Goal: Task Accomplishment & Management: Use online tool/utility

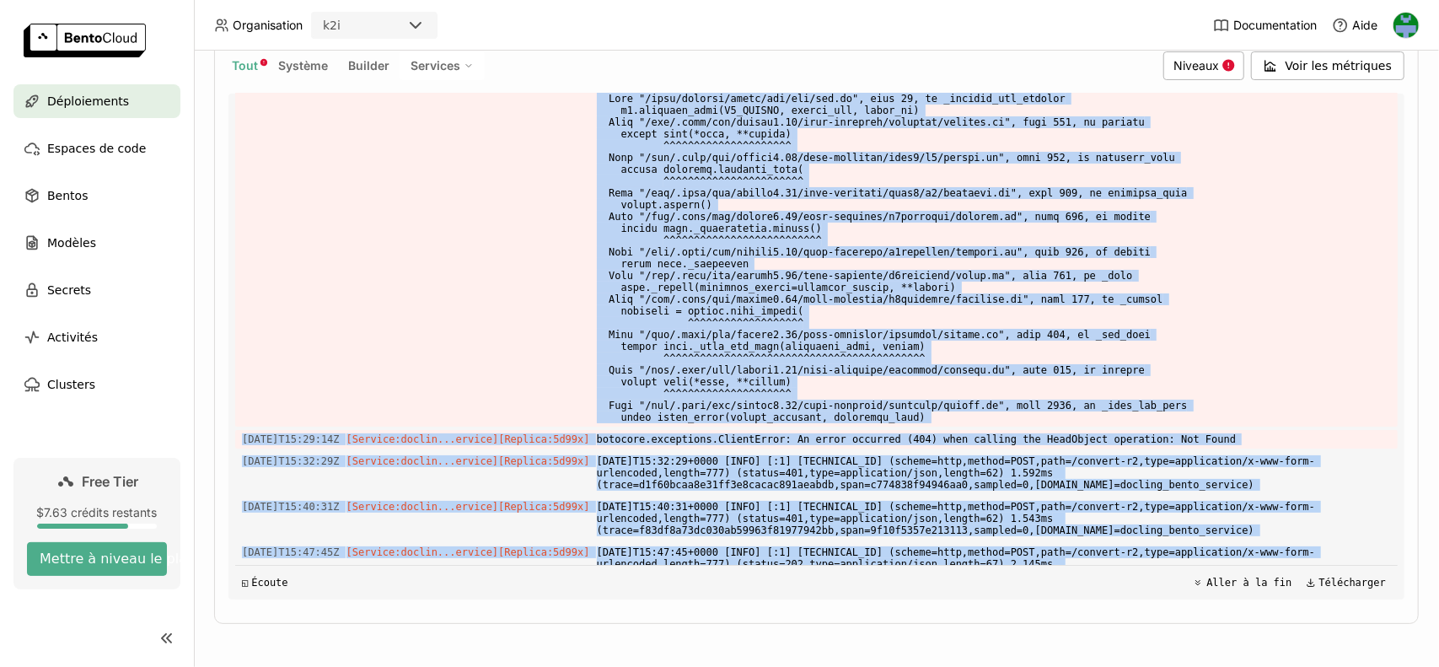
scroll to position [10498, 0]
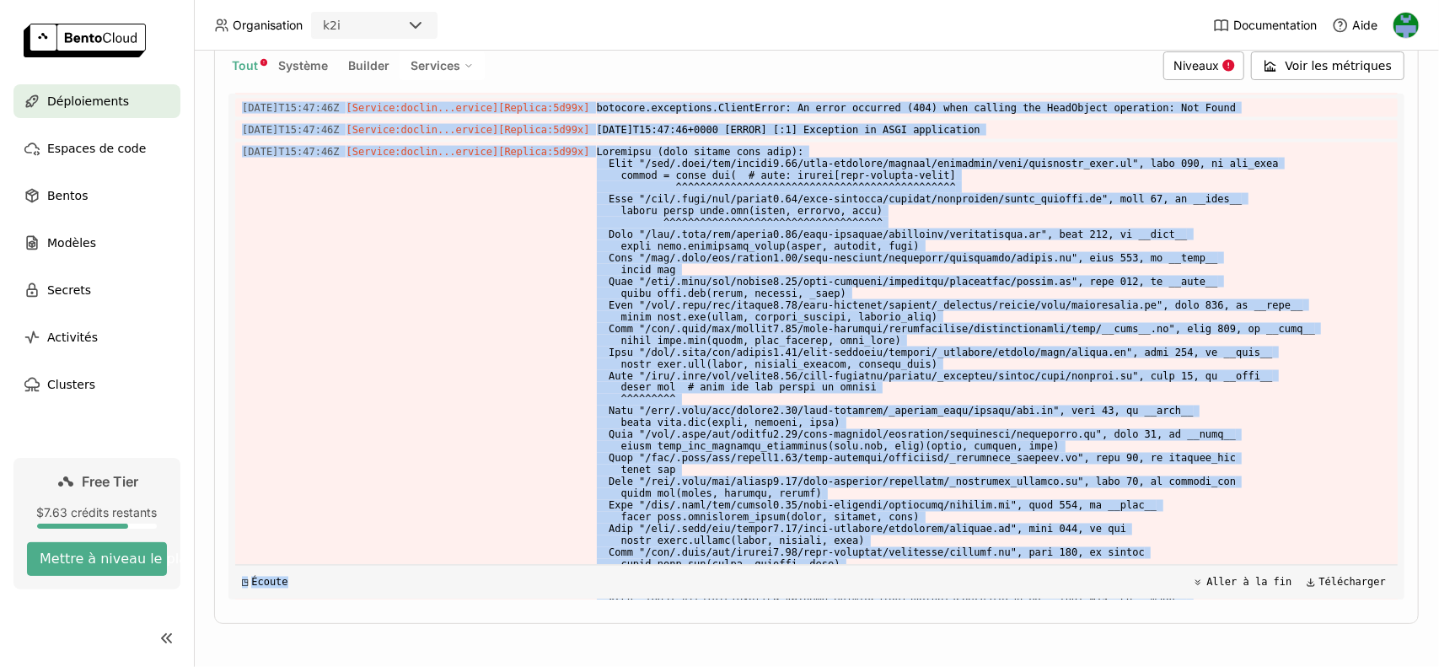
drag, startPoint x: 470, startPoint y: 317, endPoint x: 1190, endPoint y: 550, distance: 756.8
click at [1190, 550] on div "Charger les journaux plus anciens [DATE]T12:30:14Z [Builder] [ docling_bento_se…" at bounding box center [816, 347] width 1162 height 506
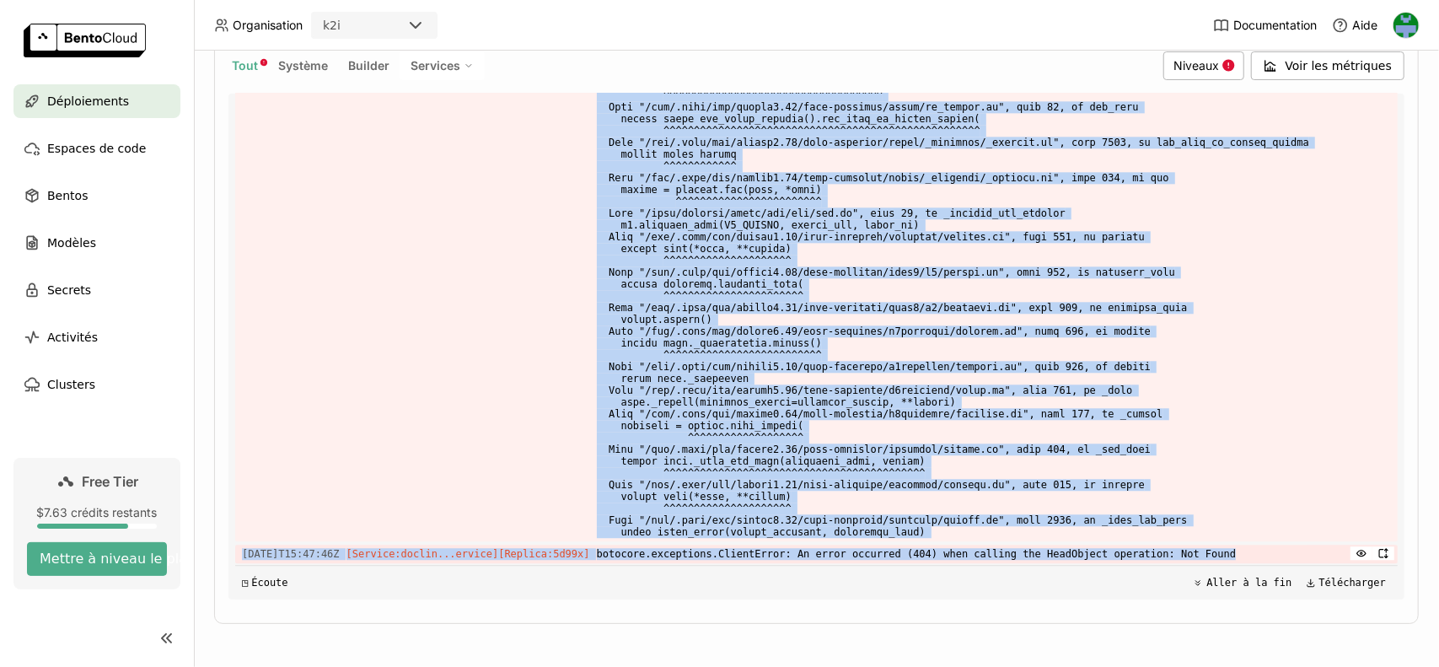
copy div "vice] [Replica: 5d99x ] [DATE]T15:29:14+0000 [INFO] [:1] [TECHNICAL_ID] (scheme…"
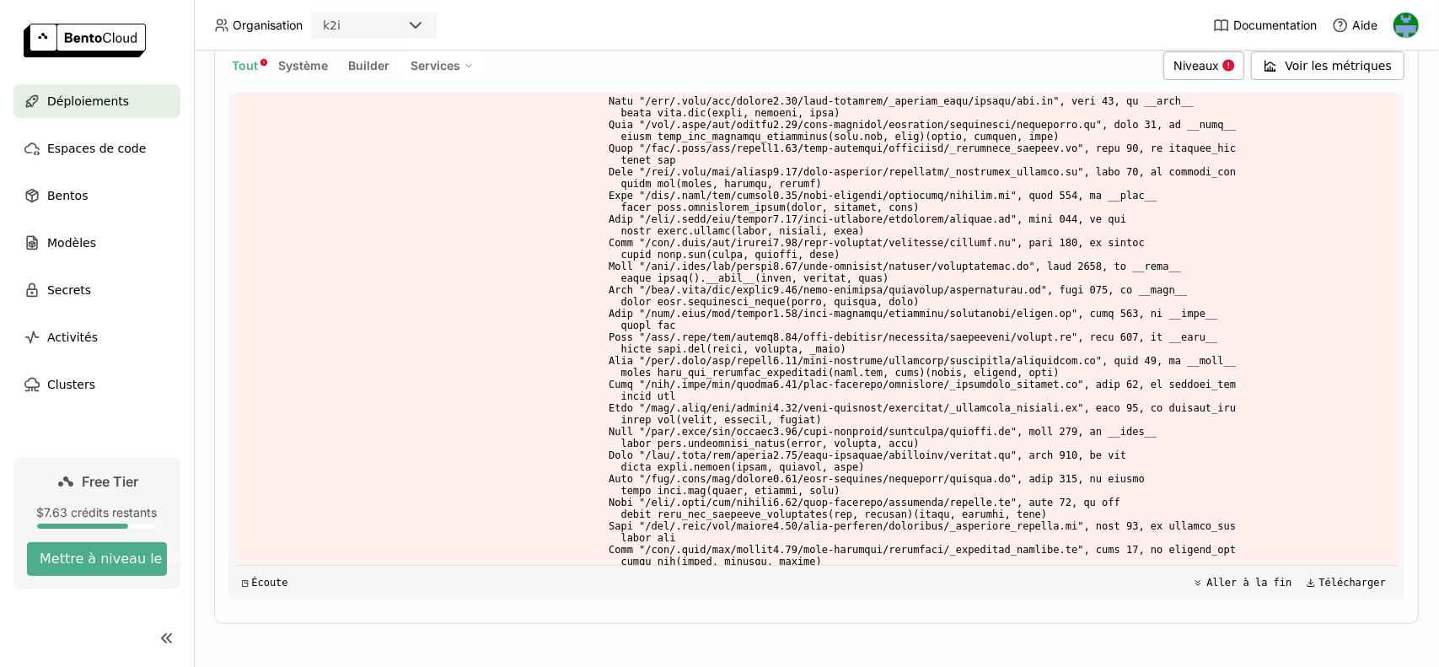
scroll to position [12301, 0]
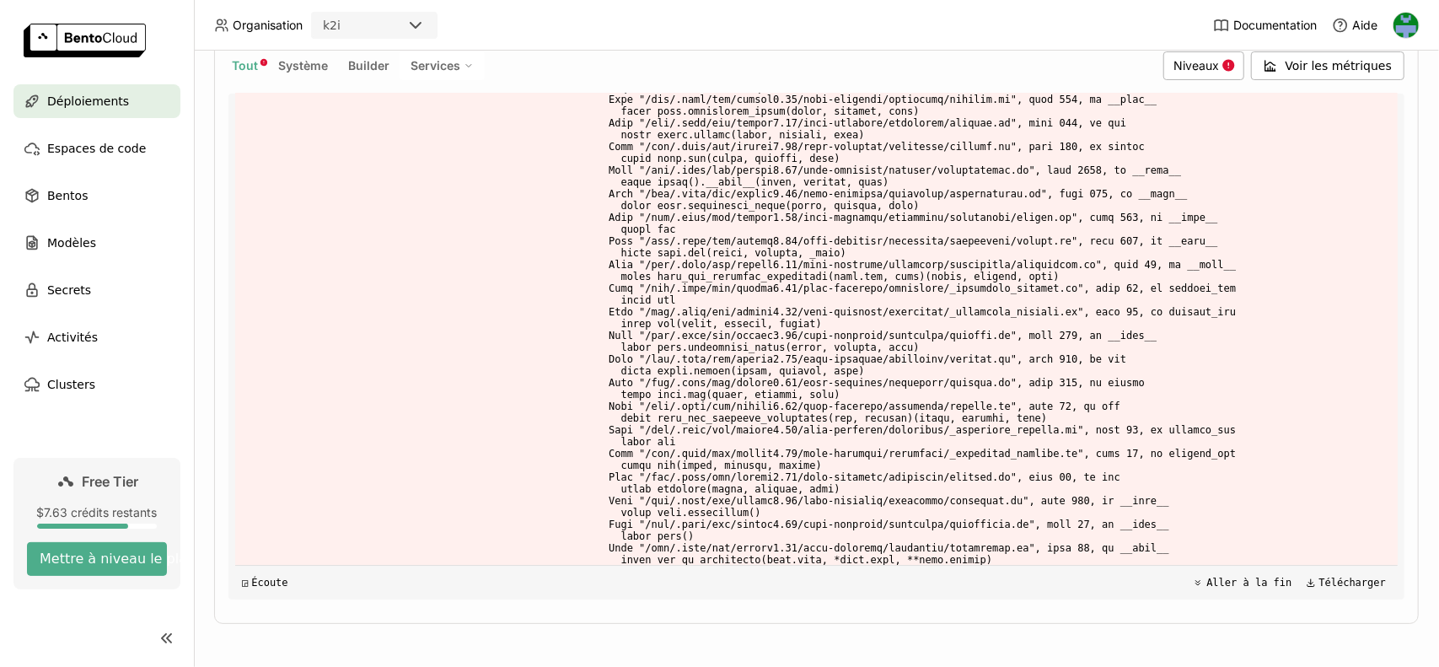
drag, startPoint x: 565, startPoint y: 361, endPoint x: 1284, endPoint y: 559, distance: 745.8
click at [1284, 559] on div "Charger les journaux plus anciens [DATE]T12:30:14Z [Builder] [ docling_bento_se…" at bounding box center [816, 347] width 1162 height 506
copy div "vice] [Replica: 5d99x ] [DATE]T15:29:14+0000 [INFO] [:1] [TECHNICAL_ID] (scheme…"
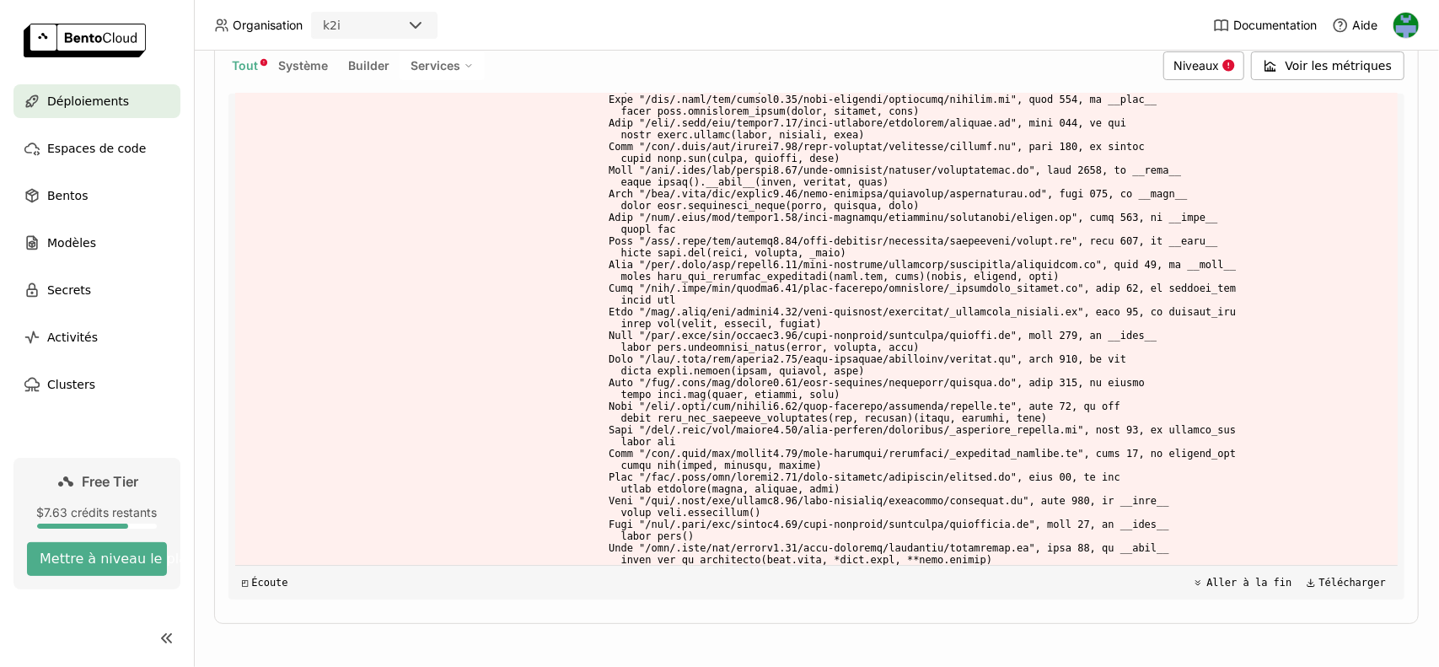
drag, startPoint x: 583, startPoint y: 195, endPoint x: 1232, endPoint y: 564, distance: 746.7
click at [1232, 564] on div "Charger les journaux plus anciens [DATE]T12:30:14Z [Builder] [ docling_bento_se…" at bounding box center [816, 347] width 1162 height 506
copy div "vice] [Replica: 5d99x ] [DATE]T15:29:14+0000 [INFO] [:1] [TECHNICAL_ID] (scheme…"
click at [1416, 250] on div "Déploiements > docling-bento-service-uzpb docling-bento-service-uzpb En cours d…" at bounding box center [816, 359] width 1245 height 616
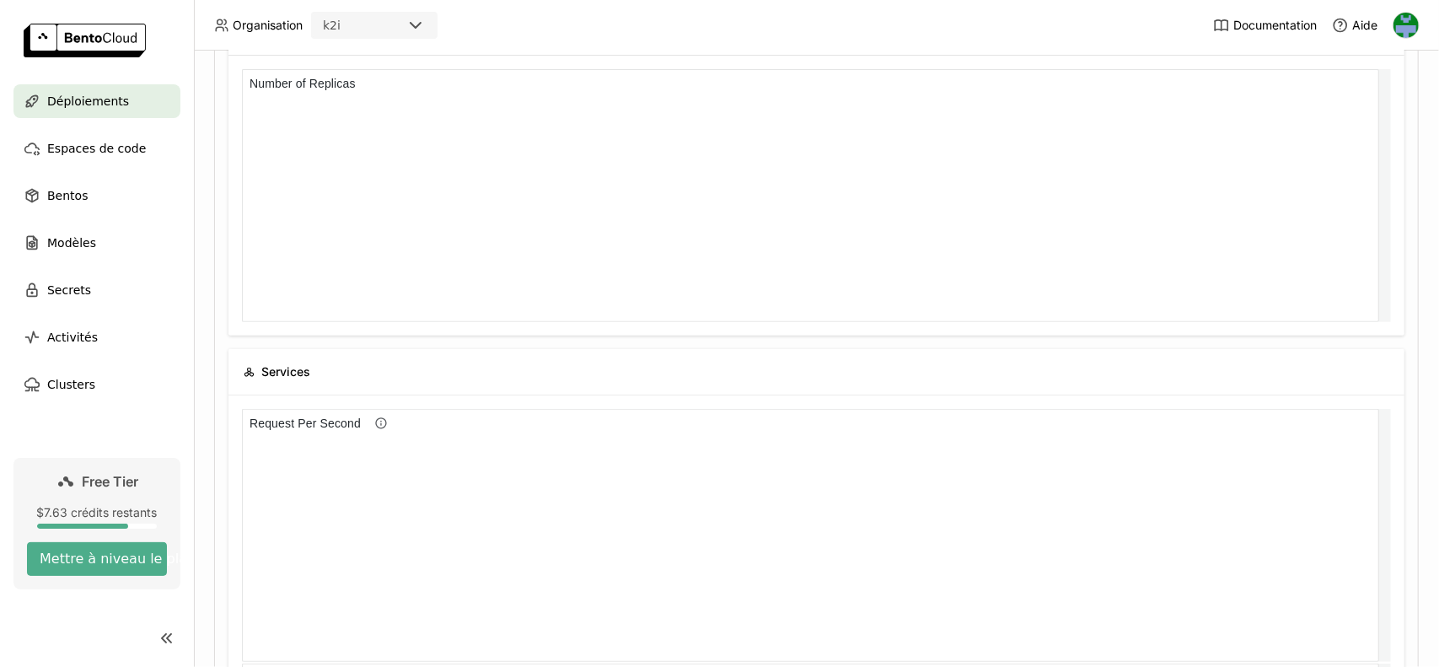
scroll to position [13, 13]
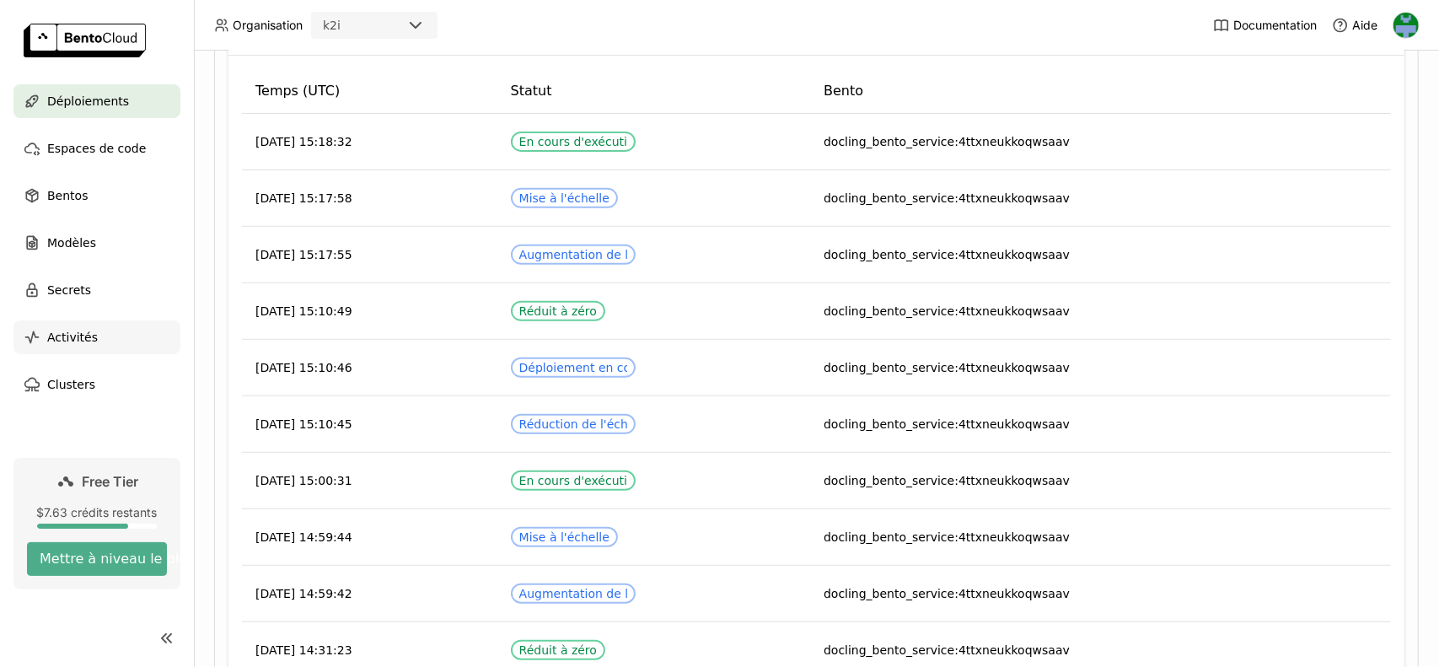
click at [72, 336] on span "Activités" at bounding box center [72, 337] width 51 height 20
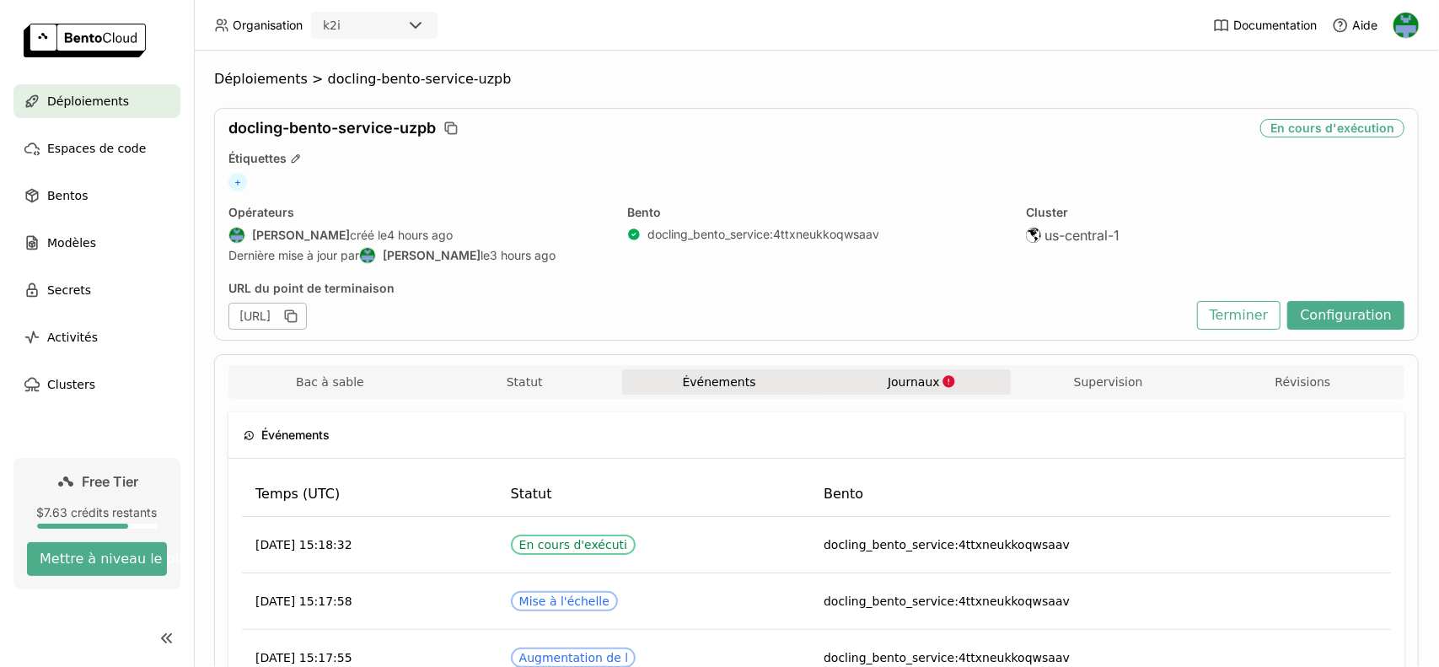
click at [892, 383] on span "Journaux" at bounding box center [914, 381] width 52 height 15
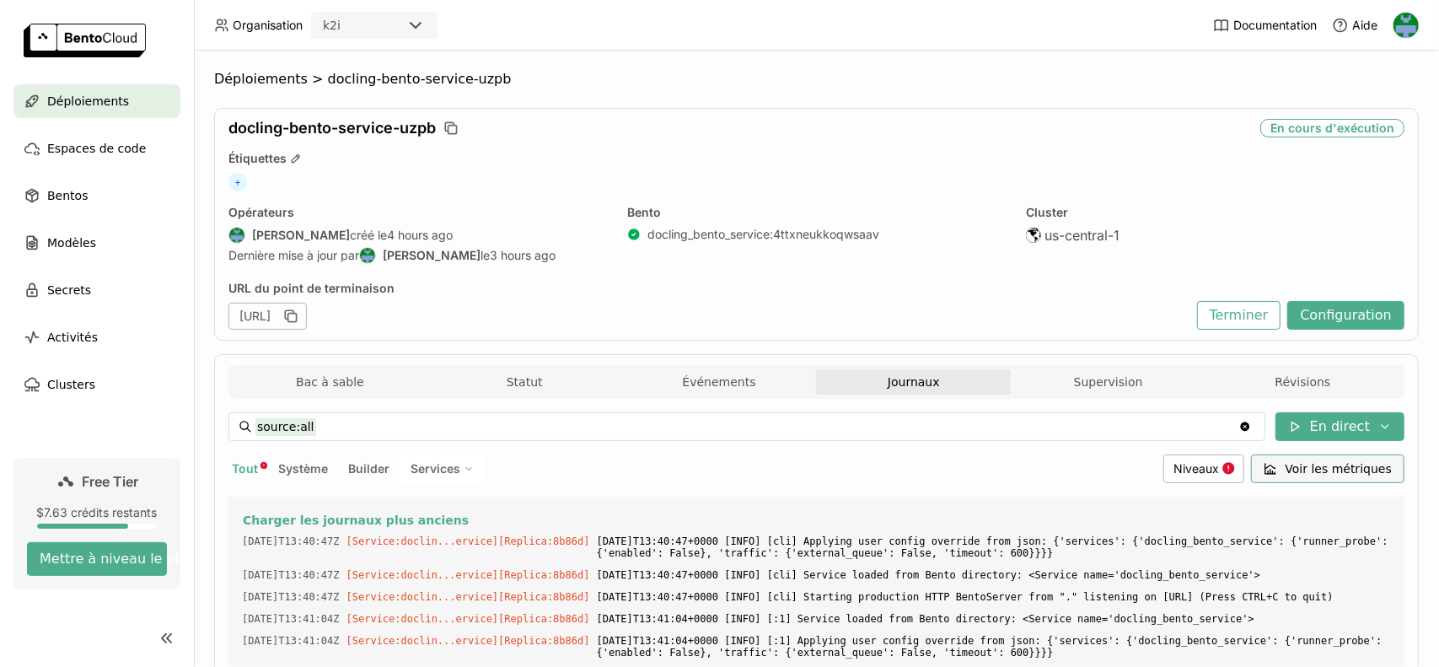
click at [1320, 460] on span "Voir les métriques" at bounding box center [1338, 468] width 106 height 17
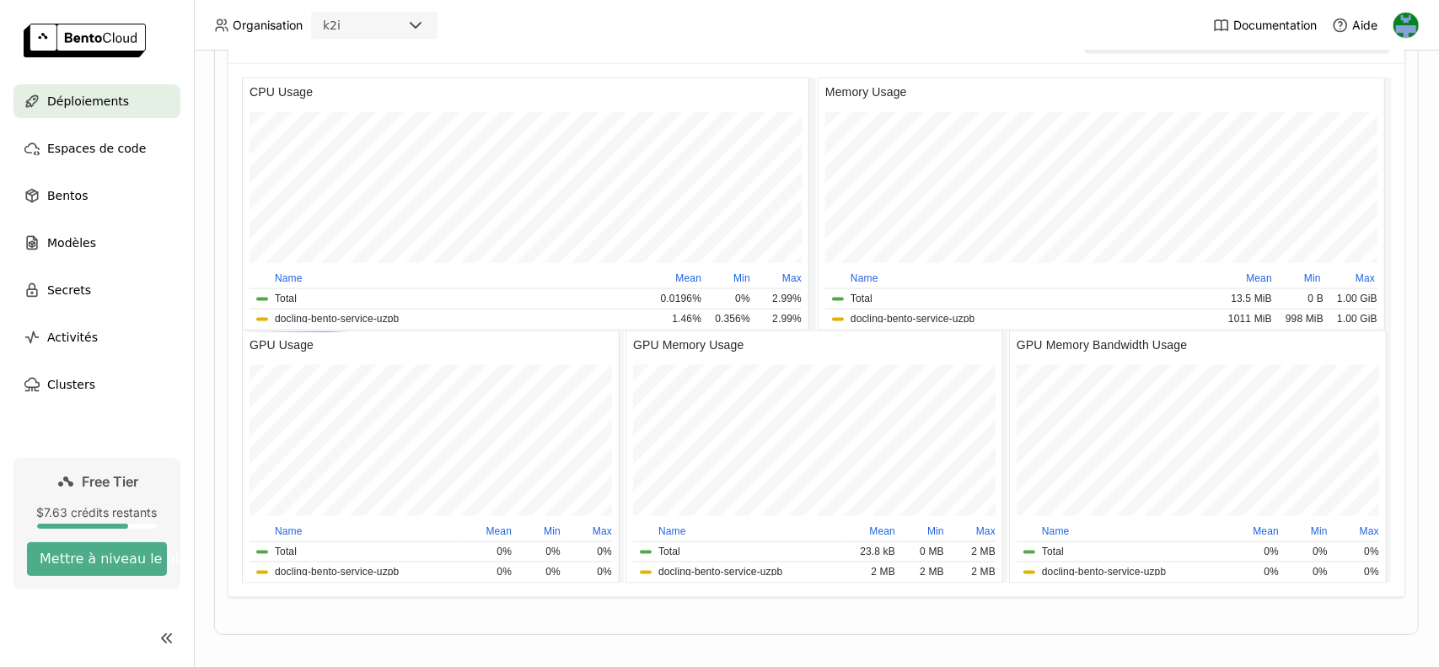
scroll to position [8, 8]
click at [1284, 49] on div "Afficher l'utilisation moyenne parmi tous les réplicas" at bounding box center [1230, 40] width 266 height 17
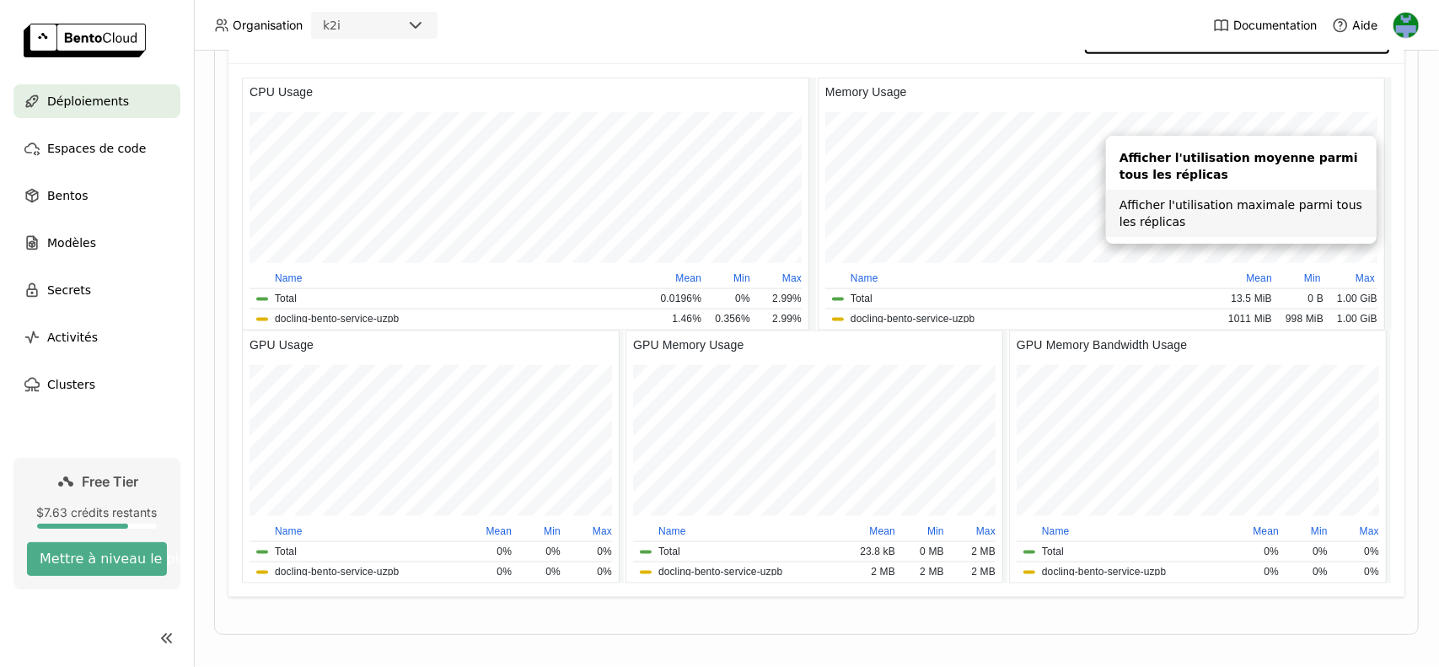
click at [1204, 214] on div "Afficher l'utilisation maximale parmi tous les réplicas" at bounding box center [1241, 213] width 244 height 34
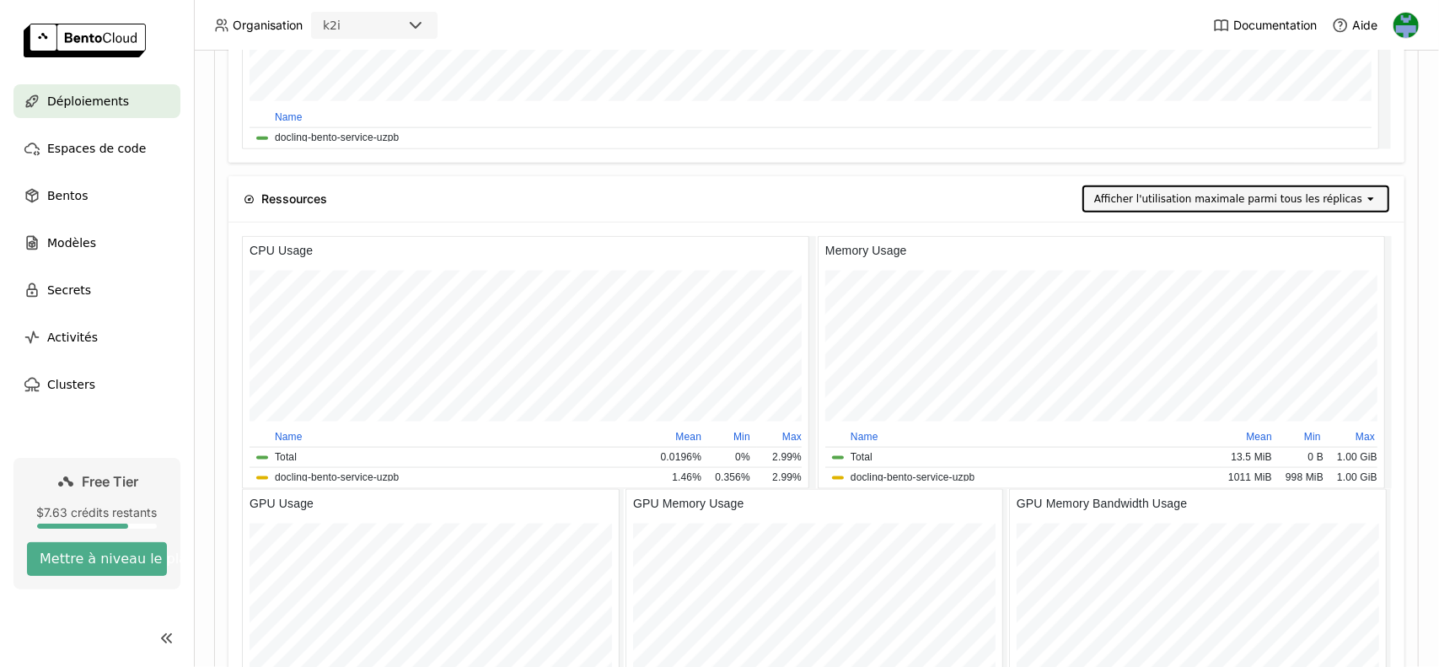
scroll to position [246, 371]
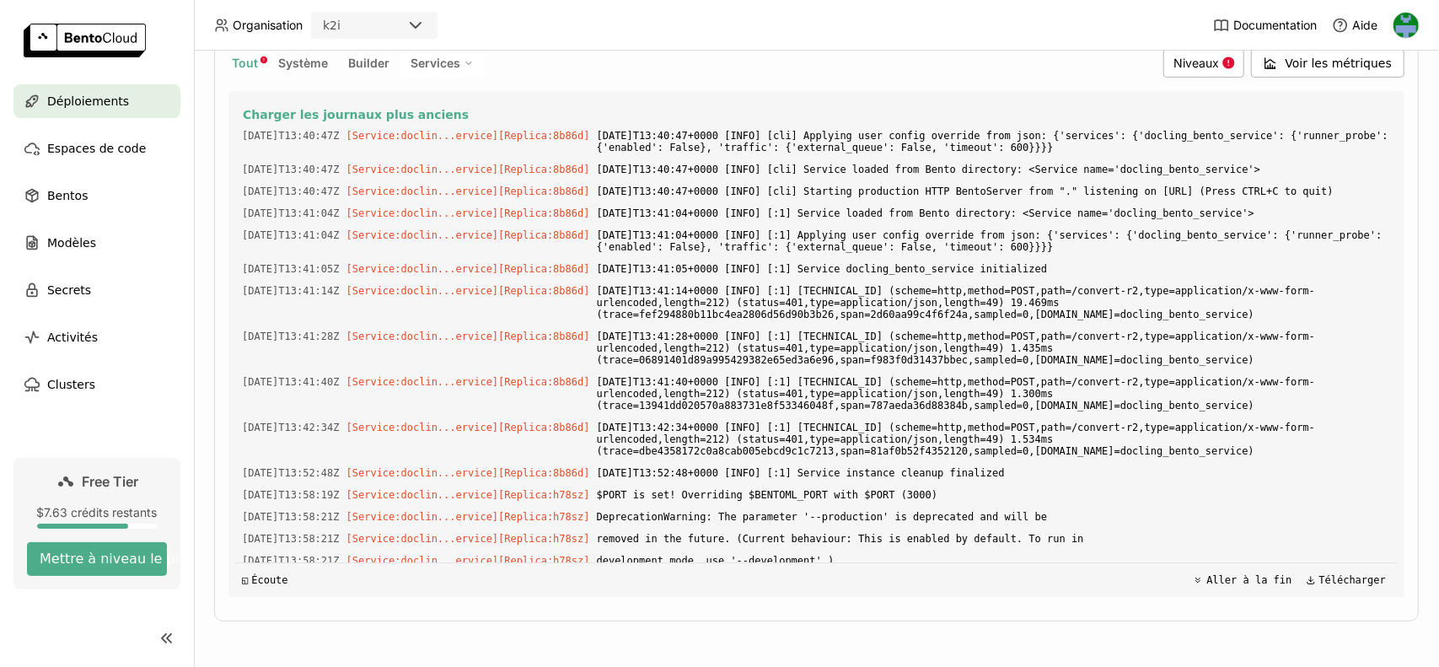
drag, startPoint x: 298, startPoint y: 201, endPoint x: 960, endPoint y: 323, distance: 672.9
click at [960, 323] on div "Charger les journaux plus anciens [DATE]T13:40:47Z [Service:doclin...ervice] [R…" at bounding box center [816, 344] width 1162 height 506
drag, startPoint x: 732, startPoint y: 146, endPoint x: 1138, endPoint y: 562, distance: 581.2
click at [1138, 562] on div "Charger les journaux plus anciens [DATE]T13:40:47Z [Service:doclin...ervice] [R…" at bounding box center [816, 344] width 1162 height 506
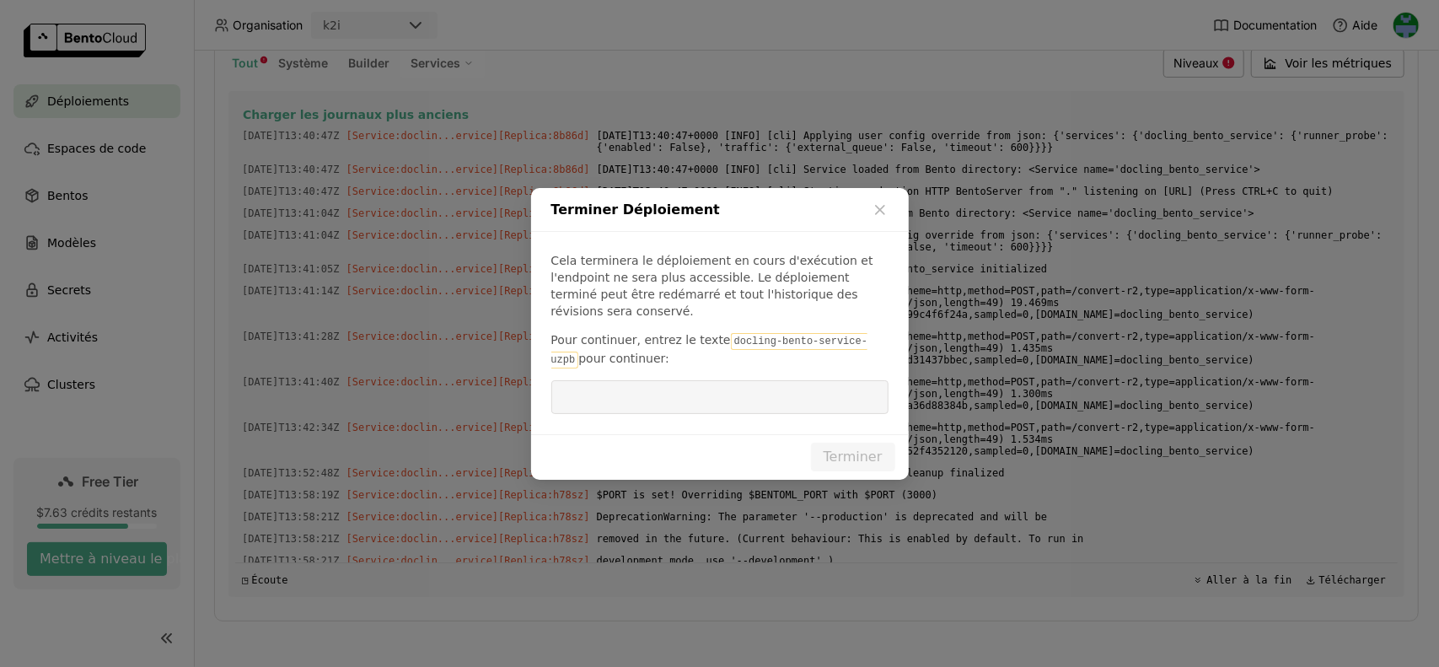
drag, startPoint x: 755, startPoint y: 332, endPoint x: 853, endPoint y: 326, distance: 98.0
click at [853, 333] on code "docling-bento-service-uzpb" at bounding box center [709, 350] width 317 height 35
click at [788, 384] on input "dialog" at bounding box center [719, 397] width 317 height 32
paste input "docling-bento-service-uzp"
type input "docling-bento-service-uzpb"
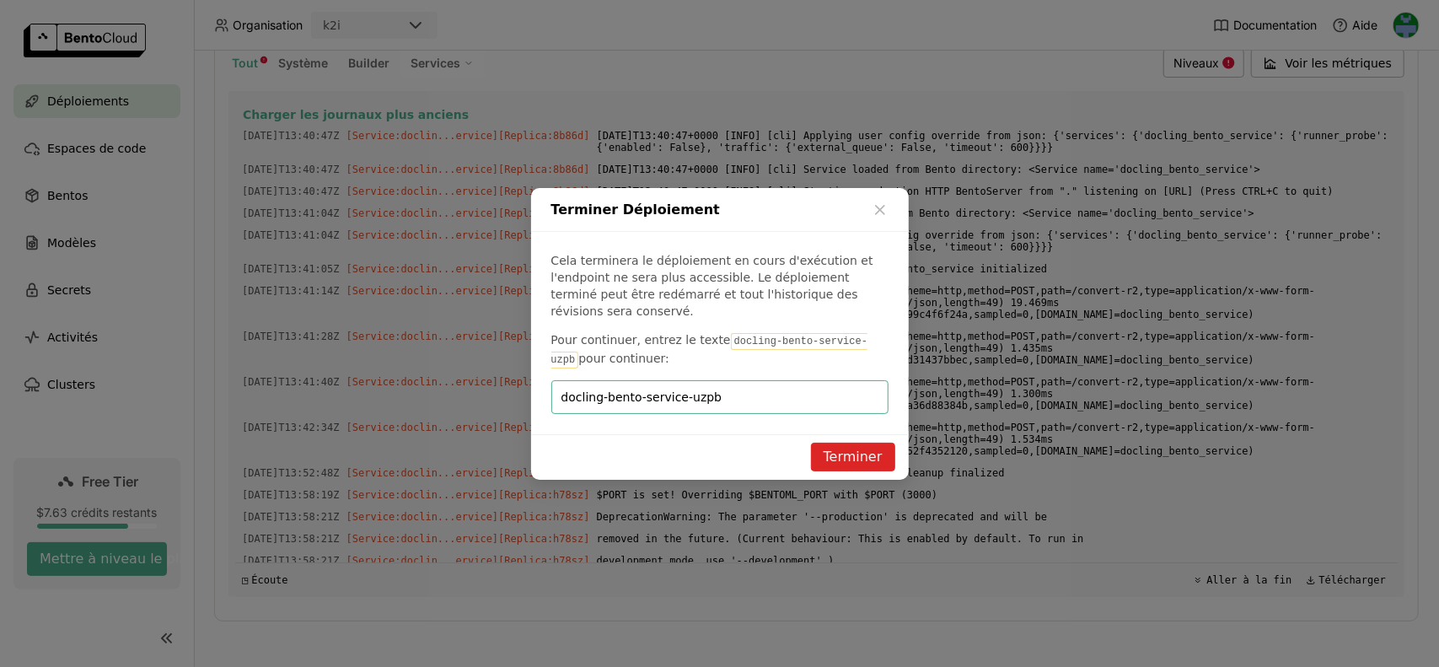
click at [849, 449] on button "Terminer" at bounding box center [853, 457] width 84 height 29
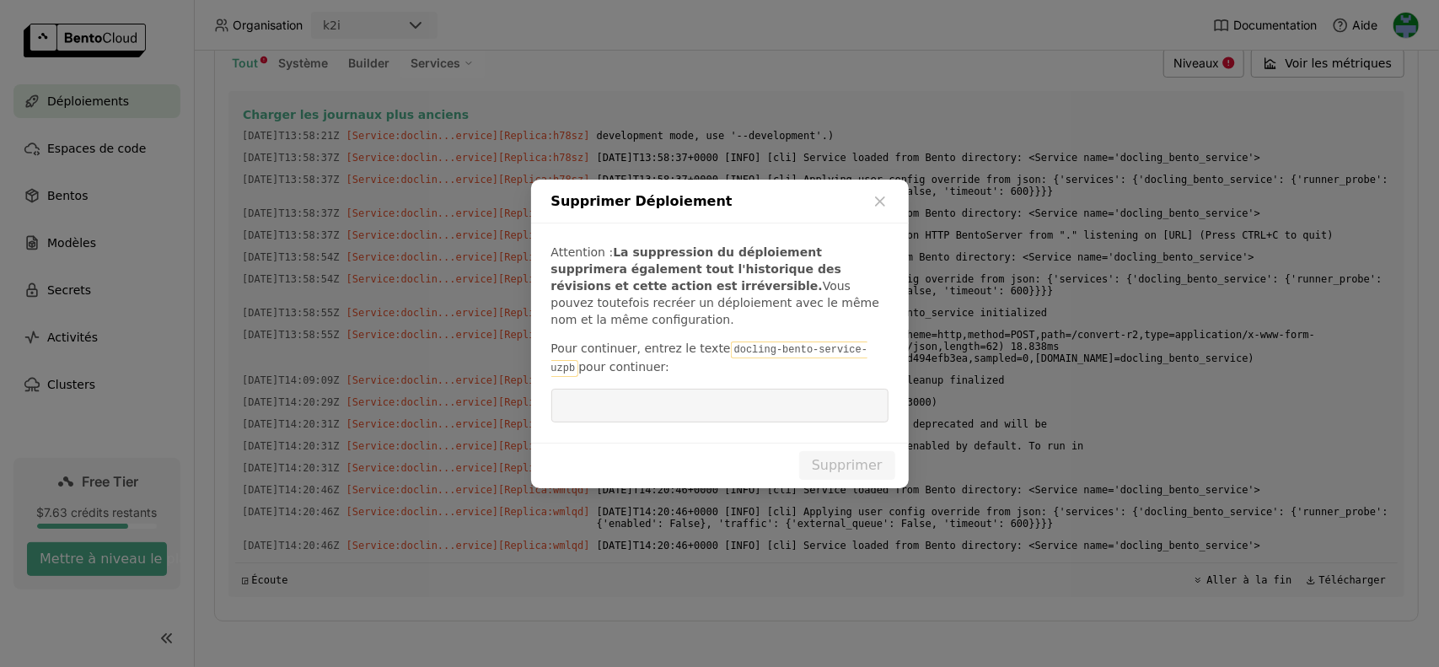
drag, startPoint x: 730, startPoint y: 340, endPoint x: 867, endPoint y: 340, distance: 136.6
click at [867, 340] on p "Pour continuer, entrez le texte docling-bento-service-uzpb pour continuer:" at bounding box center [719, 358] width 337 height 37
click at [793, 397] on input "dialog" at bounding box center [719, 405] width 317 height 32
click at [738, 400] on input "dialog" at bounding box center [719, 405] width 317 height 32
click at [855, 453] on button "Supprimer" at bounding box center [847, 465] width 96 height 29
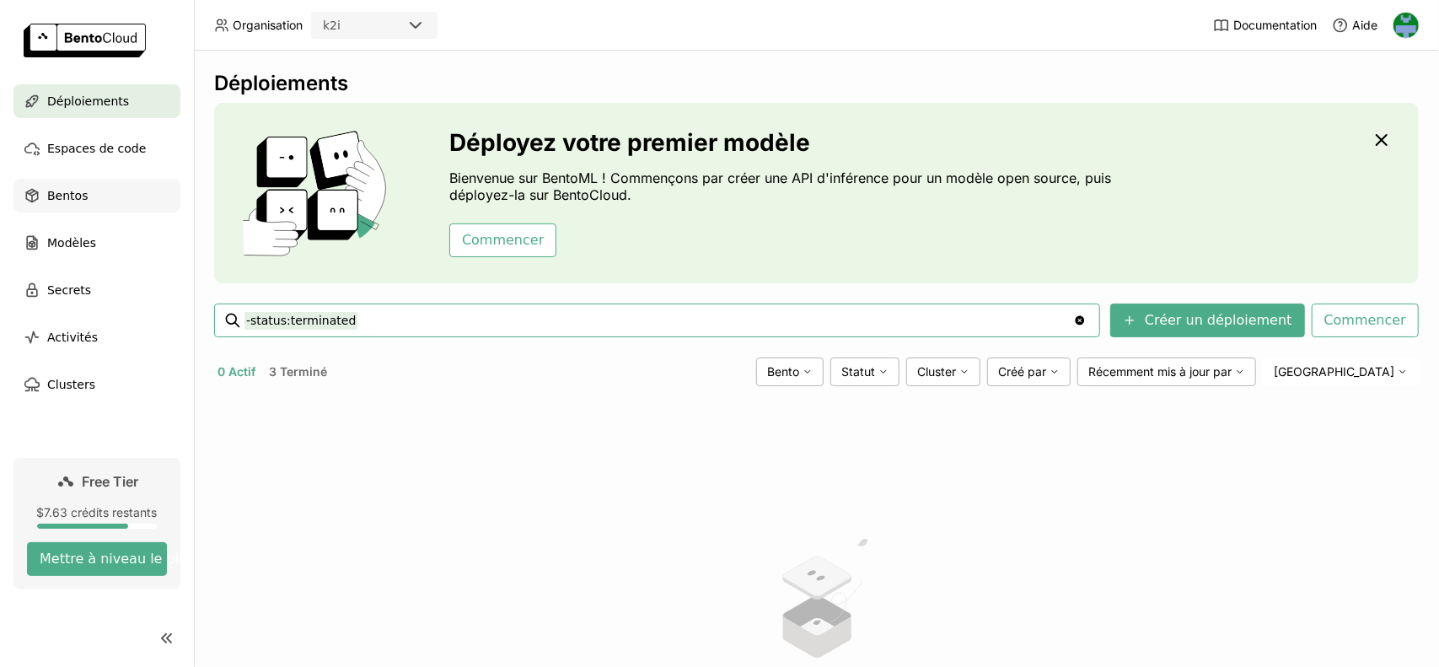
click at [81, 207] on div "Bentos" at bounding box center [96, 196] width 167 height 34
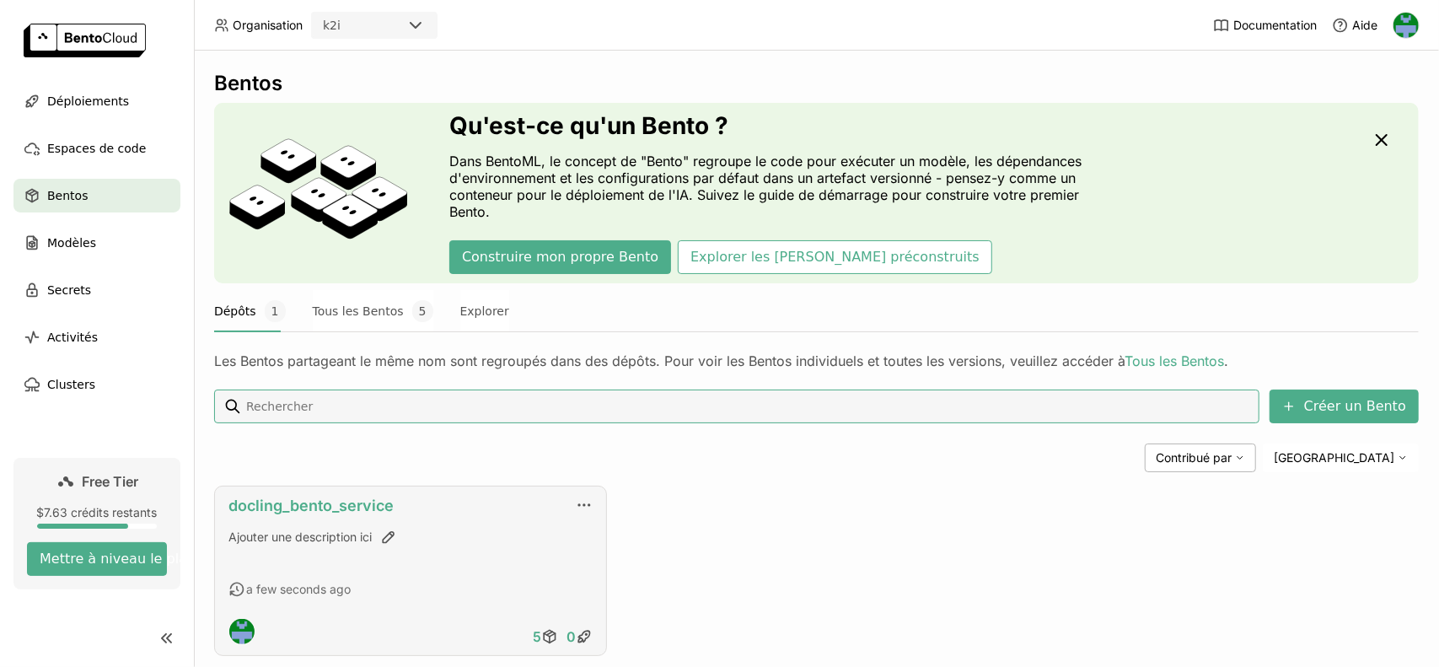
click at [302, 496] on link "docling_bento_service" at bounding box center [310, 505] width 165 height 18
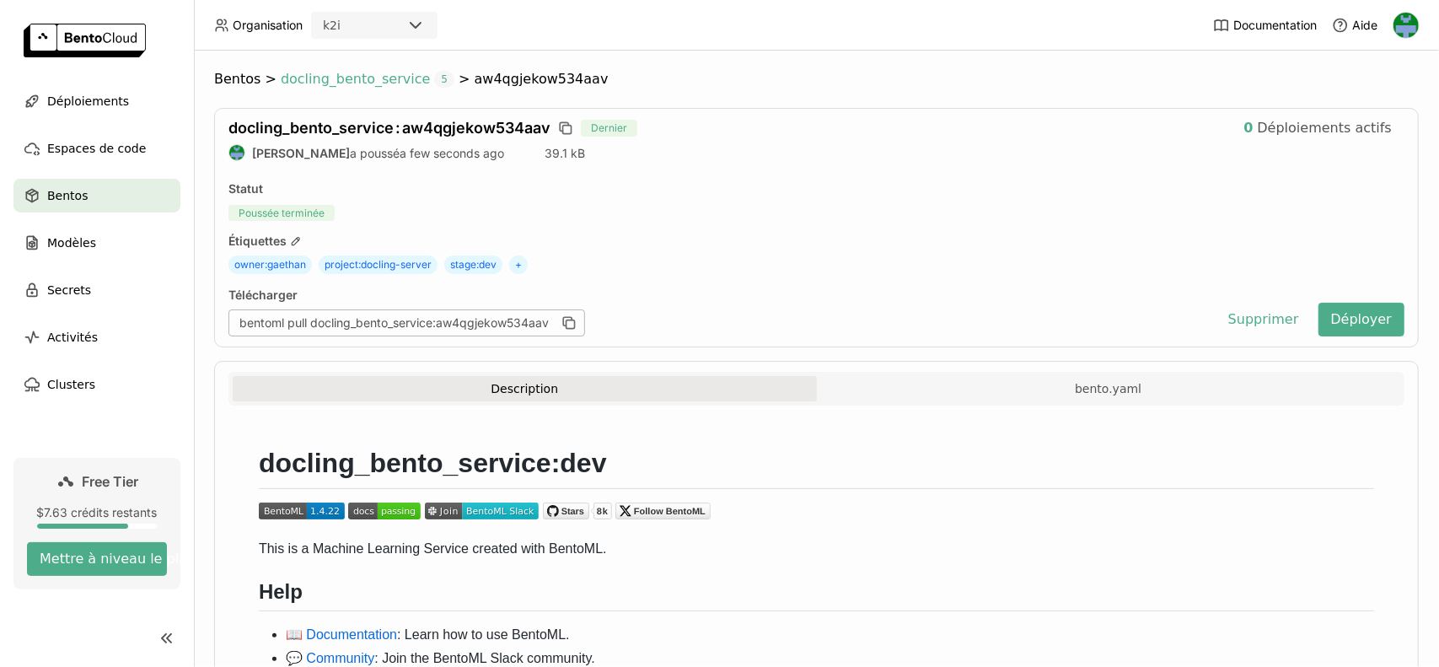
click at [364, 76] on span "docling_bento_service" at bounding box center [355, 79] width 149 height 17
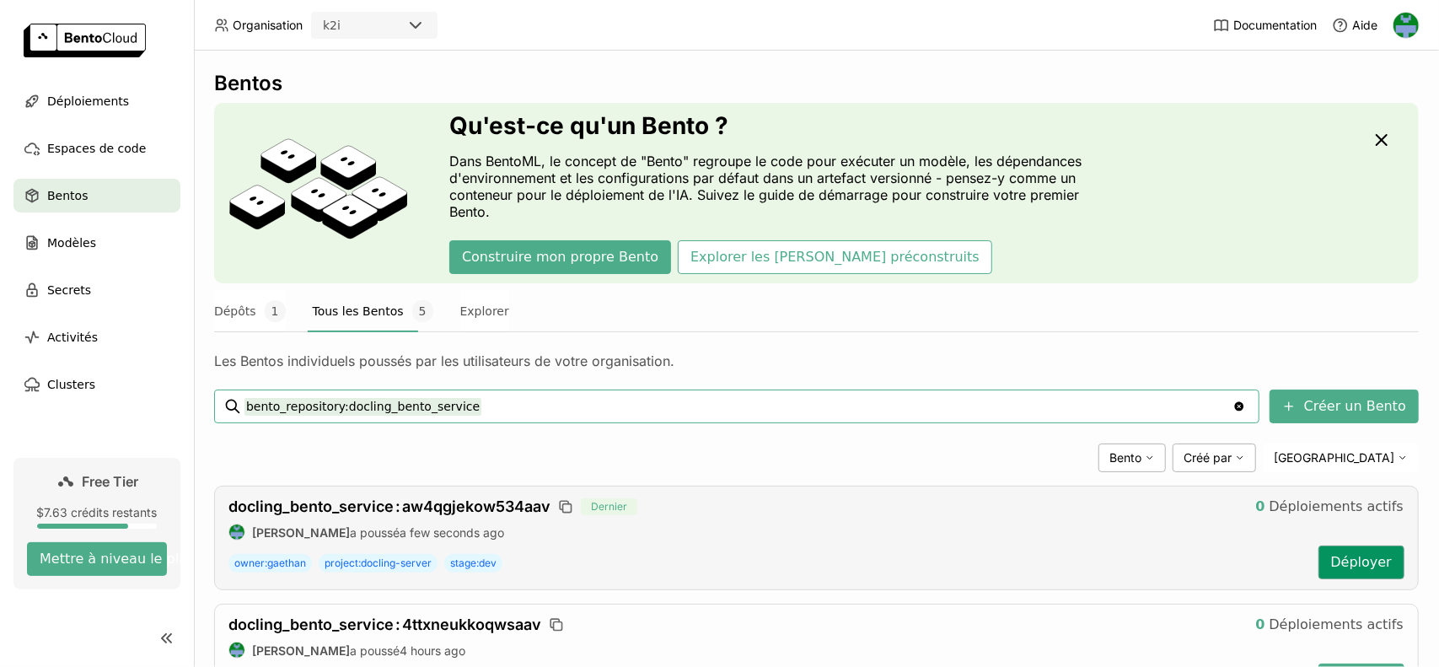
click at [1352, 545] on button "Déployer" at bounding box center [1361, 562] width 86 height 34
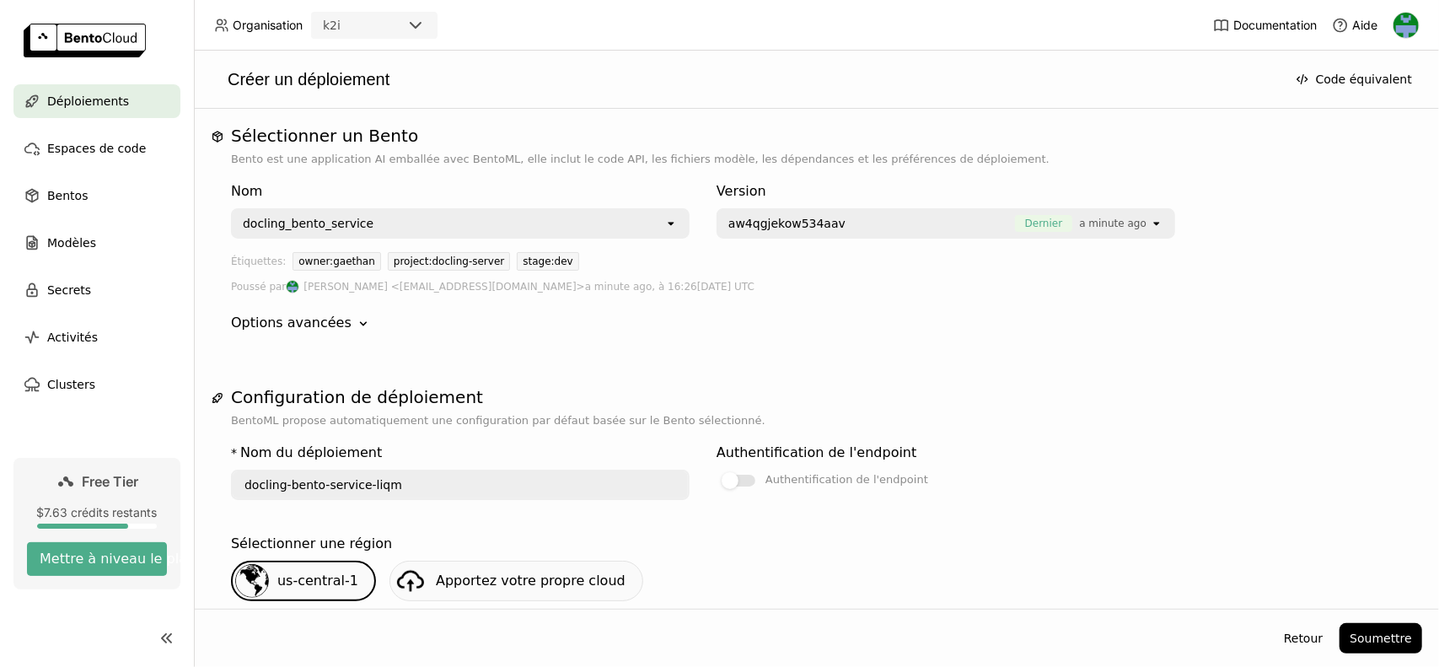
click at [309, 263] on div "owner:gaethan" at bounding box center [336, 261] width 89 height 19
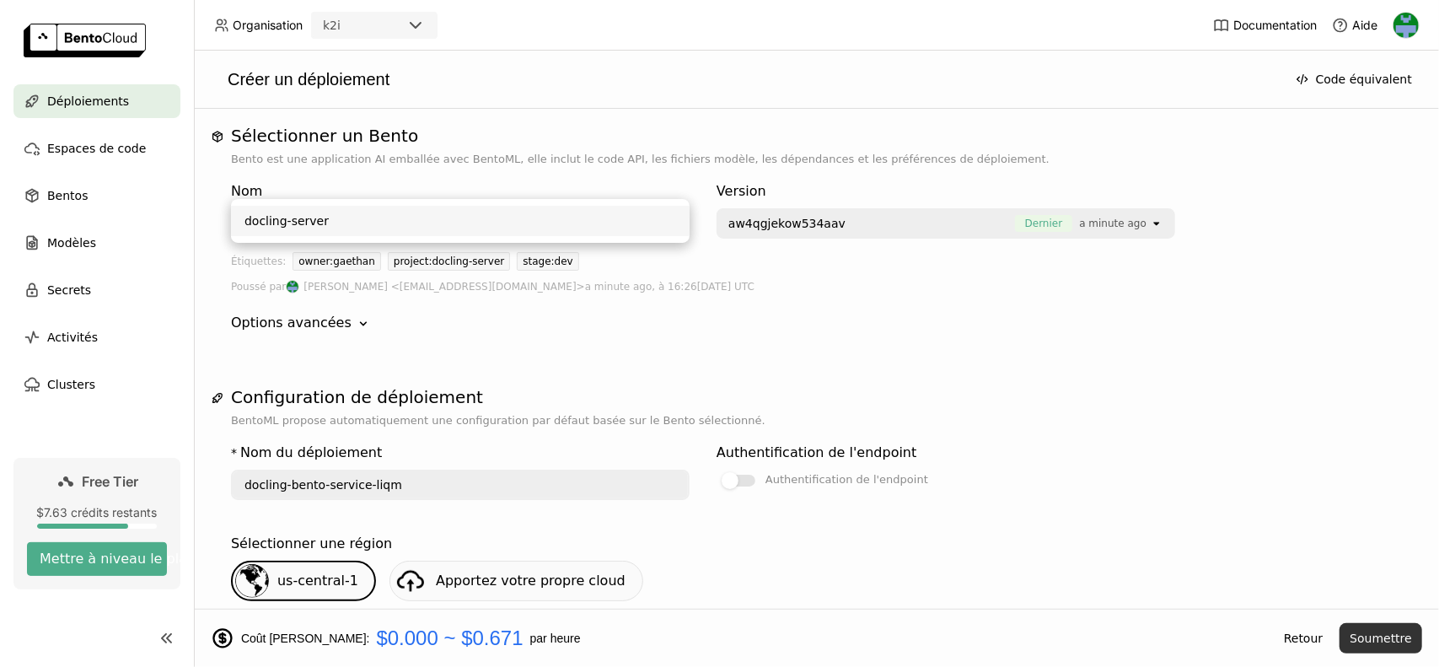
click at [330, 226] on div "docling-server" at bounding box center [460, 220] width 432 height 17
click at [1371, 638] on button "Soumettre" at bounding box center [1380, 638] width 83 height 30
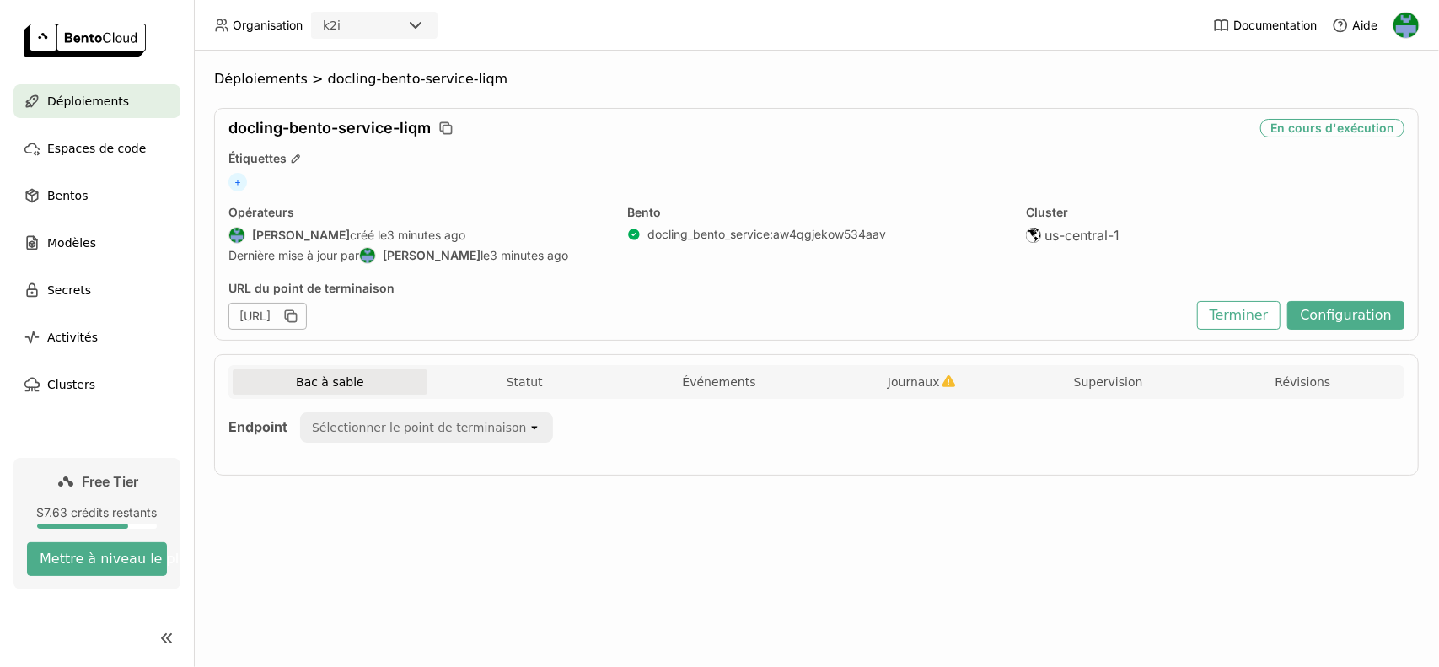
drag, startPoint x: 623, startPoint y: 316, endPoint x: 487, endPoint y: 292, distance: 137.7
click at [299, 316] on icon "button" at bounding box center [290, 316] width 17 height 17
drag, startPoint x: 432, startPoint y: 318, endPoint x: 233, endPoint y: 332, distance: 200.3
click at [233, 332] on div "docling-bento-service-liqm En cours d'exécution Étiquettes + Opérateurs Gaethan…" at bounding box center [816, 224] width 1205 height 233
copy div "https://docling-bento-service-liqm"
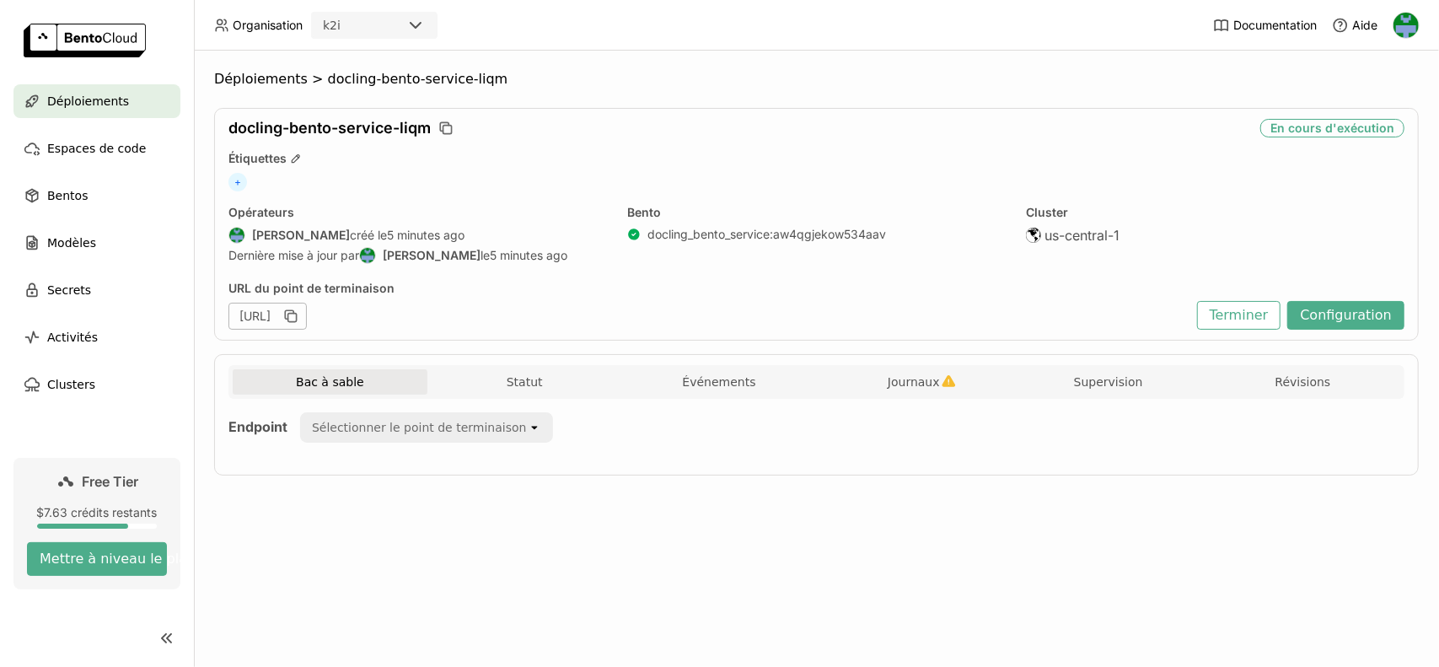
drag, startPoint x: 619, startPoint y: 314, endPoint x: 3, endPoint y: 270, distance: 617.8
click at [297, 314] on icon "button" at bounding box center [292, 318] width 8 height 8
